Goal: Information Seeking & Learning: Find specific fact

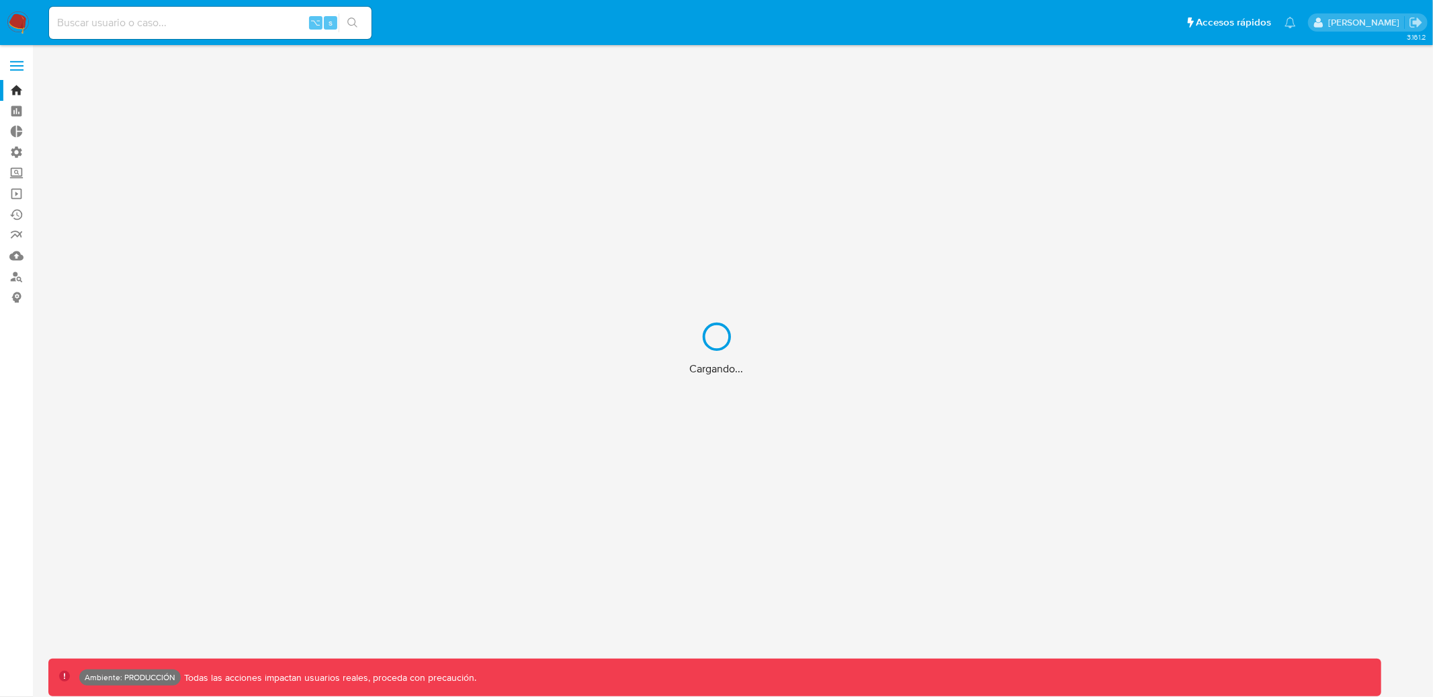
click at [189, 24] on div "Cargando..." at bounding box center [716, 348] width 1433 height 697
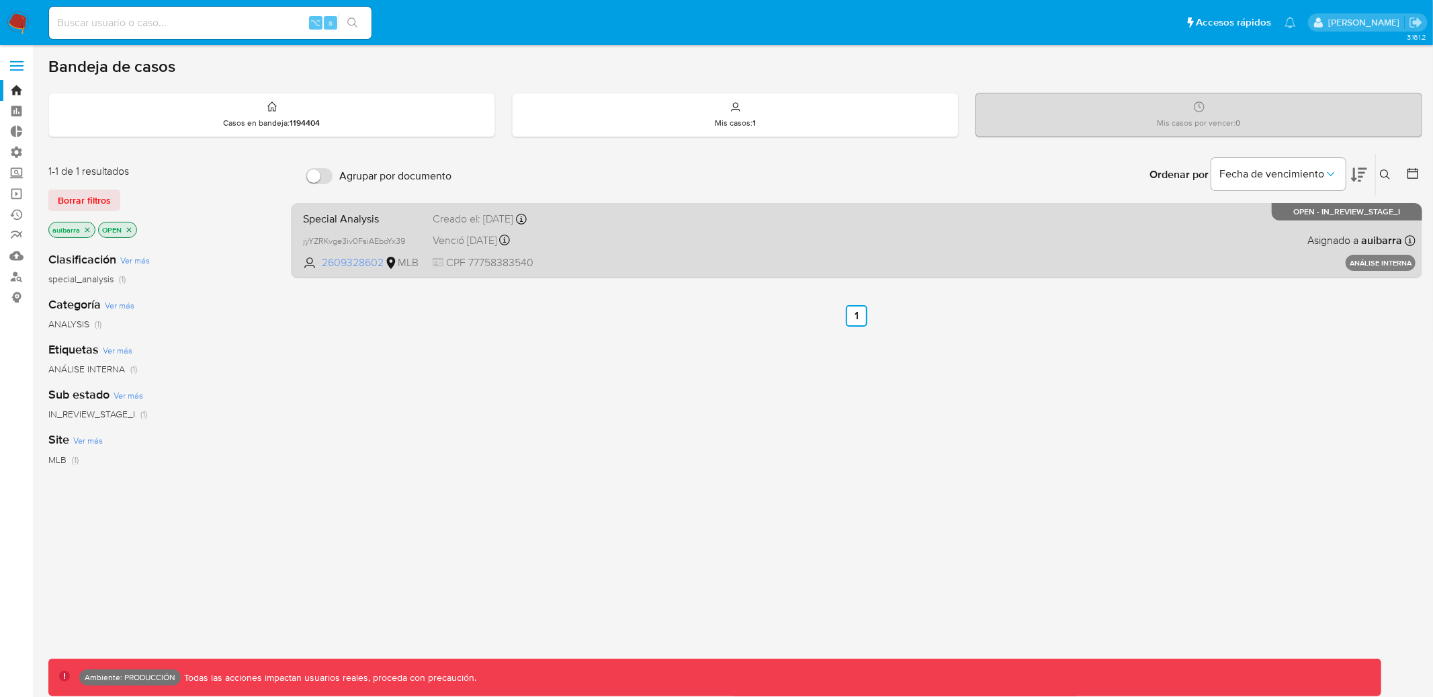
click at [337, 261] on span "2609328602" at bounding box center [352, 262] width 60 height 15
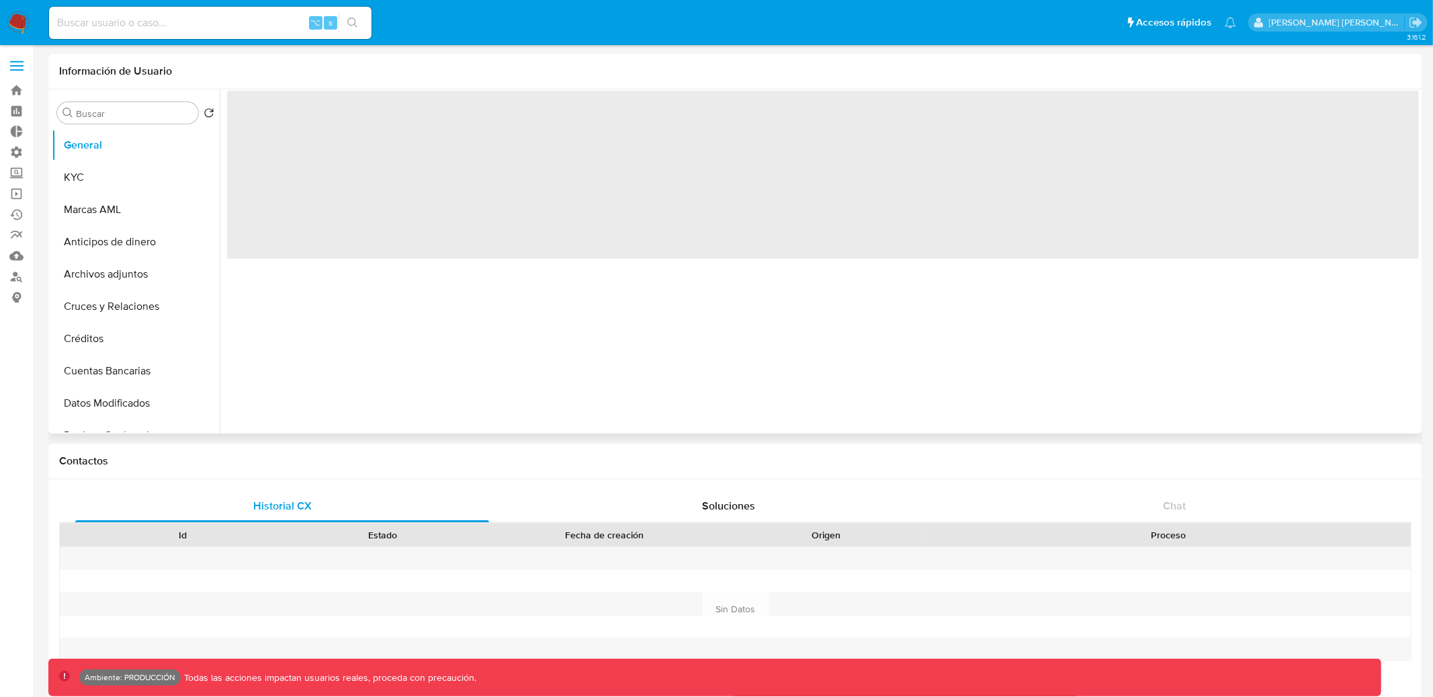
select select "10"
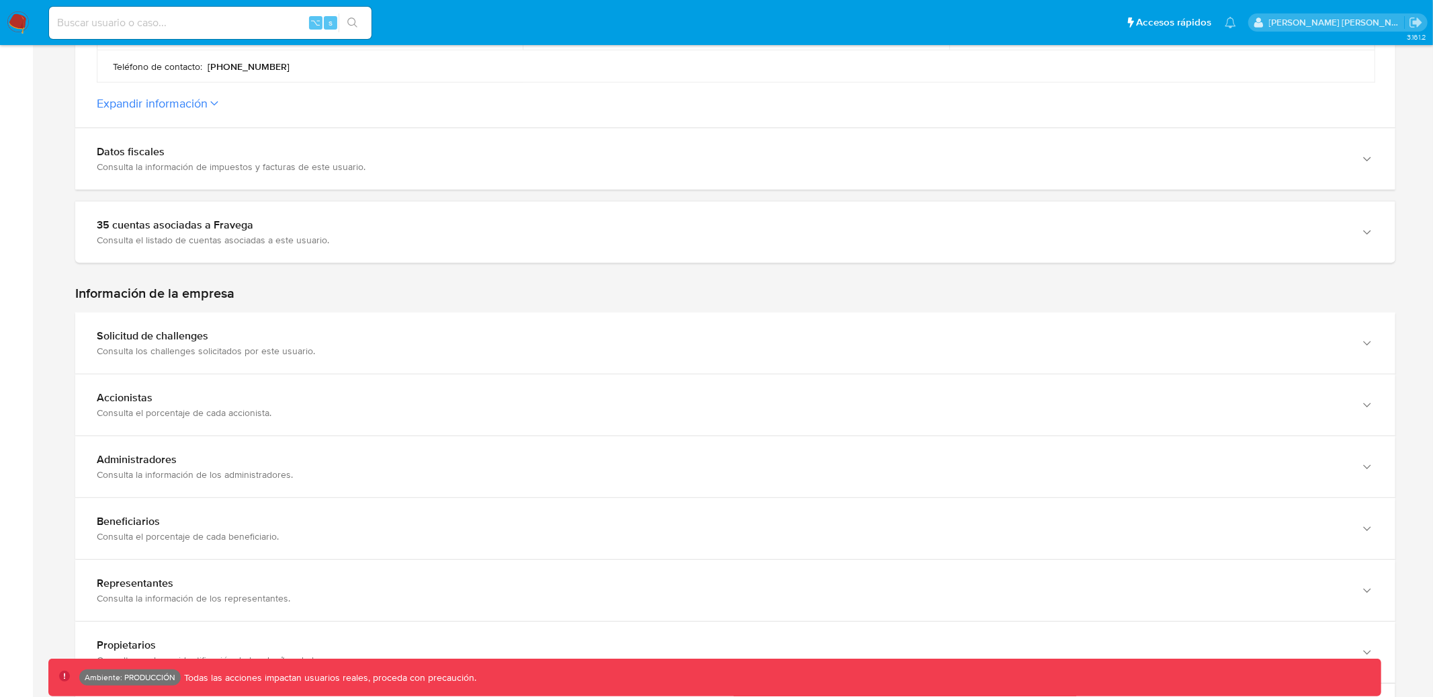
scroll to position [656, 0]
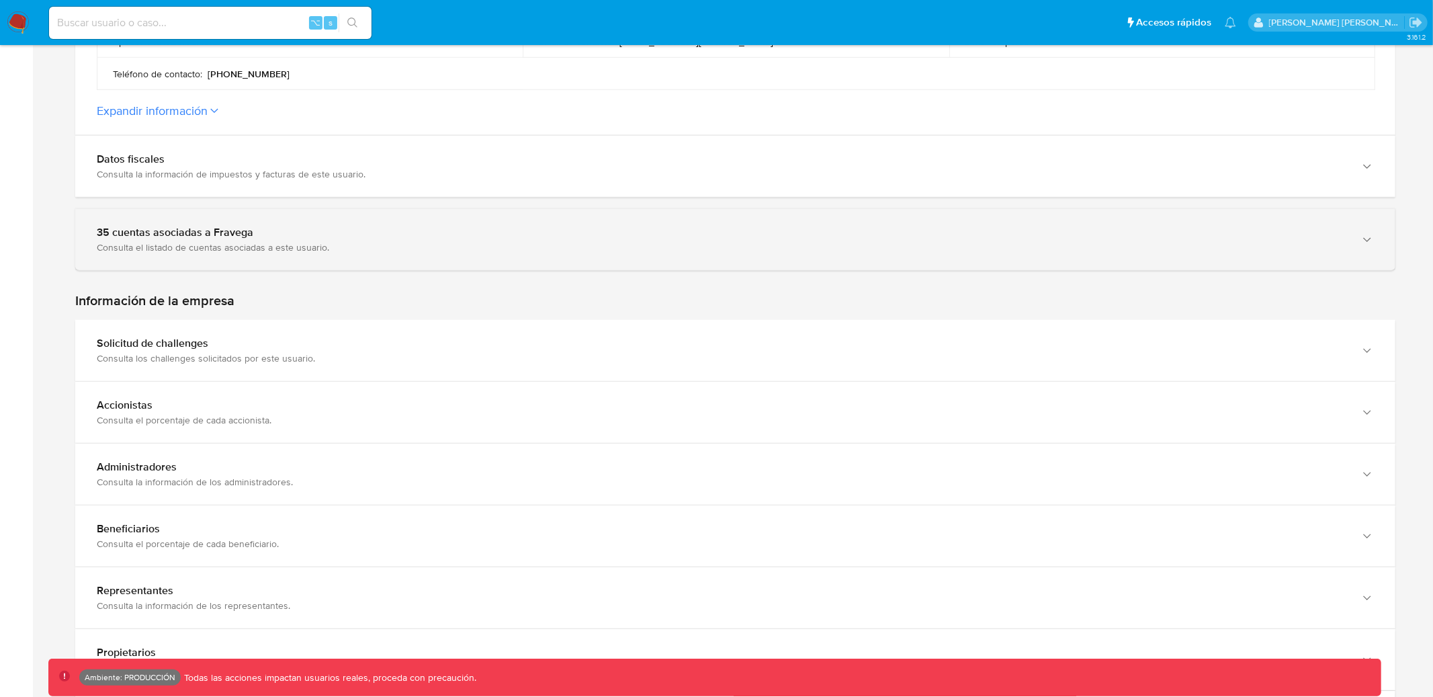
click at [582, 244] on div "Consulta el listado de cuentas asociadas a este usuario." at bounding box center [722, 247] width 1250 height 12
